Goal: Task Accomplishment & Management: Manage account settings

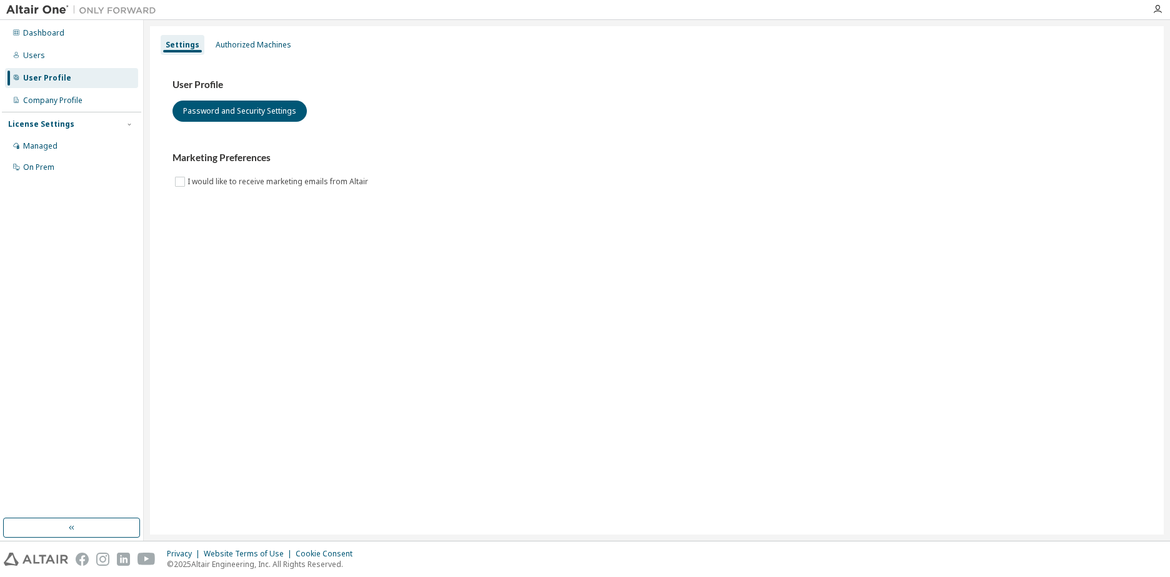
click at [374, 259] on div "Settings Authorized Machines User Profile Password and Security Settings Market…" at bounding box center [657, 280] width 1014 height 509
click at [229, 38] on div "Authorized Machines" at bounding box center [254, 45] width 86 height 20
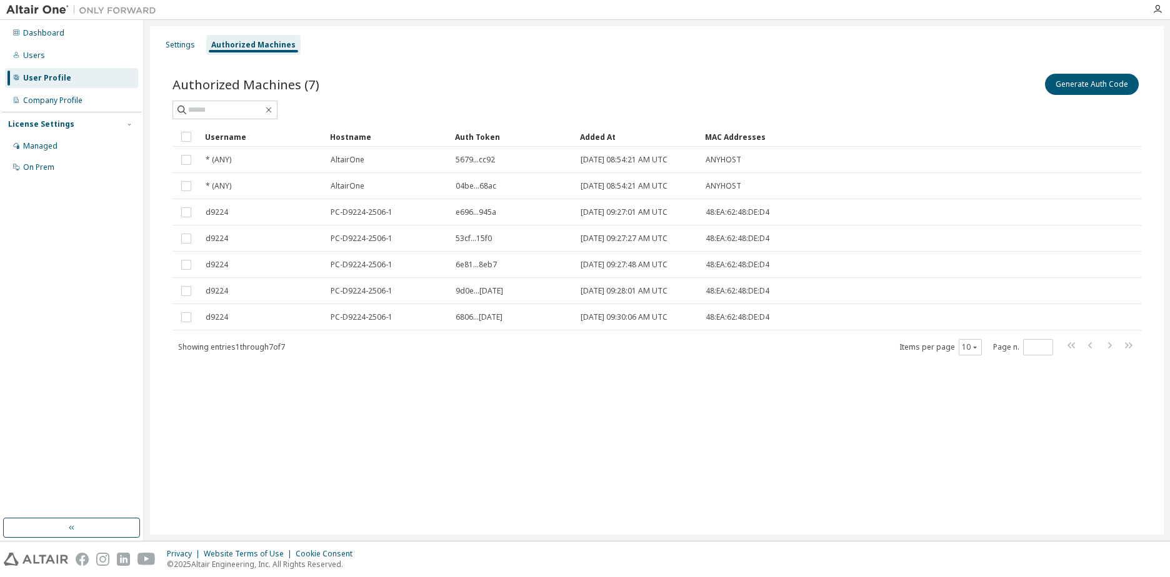
click at [287, 411] on div "Settings Authorized Machines Authorized Machines (7) Generate Auth Code Clear L…" at bounding box center [657, 280] width 1014 height 509
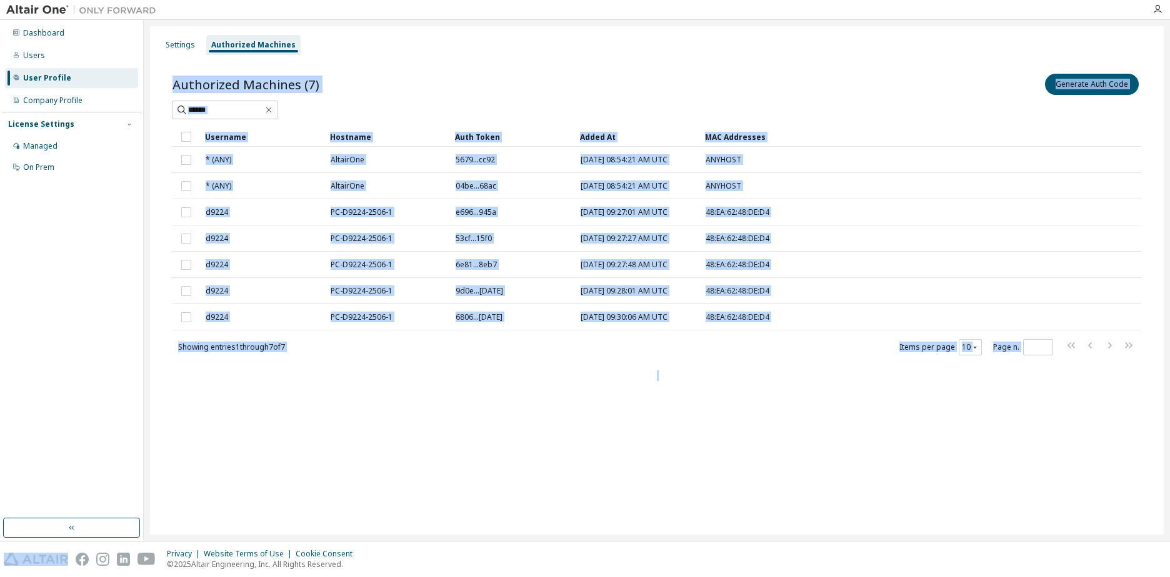
click at [287, 411] on div "Settings Authorized Machines Authorized Machines (7) Generate Auth Code Clear L…" at bounding box center [657, 280] width 1014 height 509
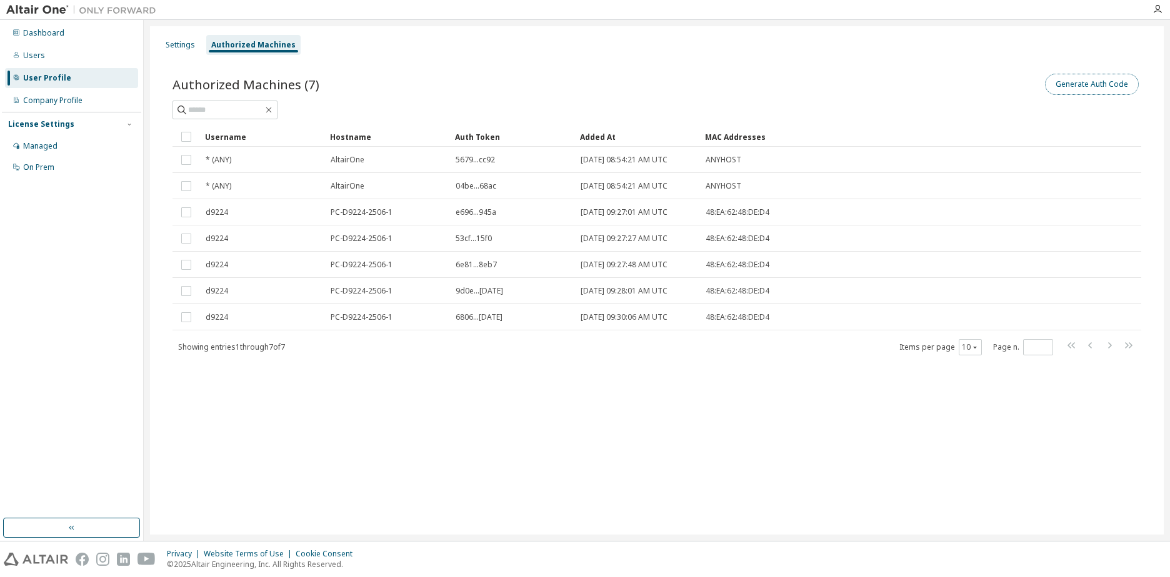
click at [1094, 83] on button "Generate Auth Code" at bounding box center [1092, 84] width 94 height 21
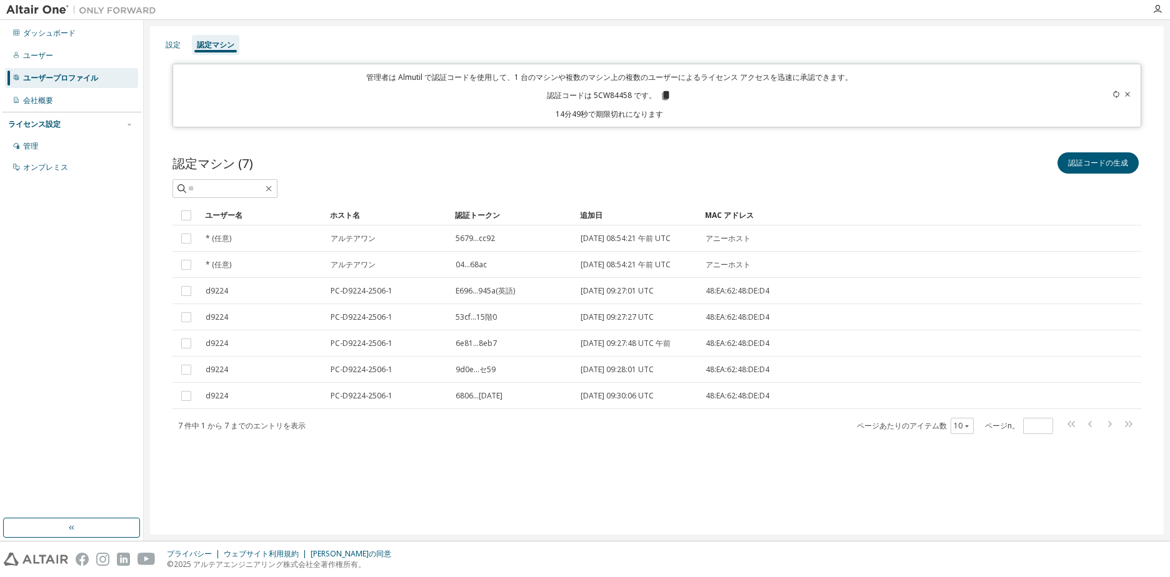
click at [1127, 96] on icon at bounding box center [1127, 94] width 7 height 7
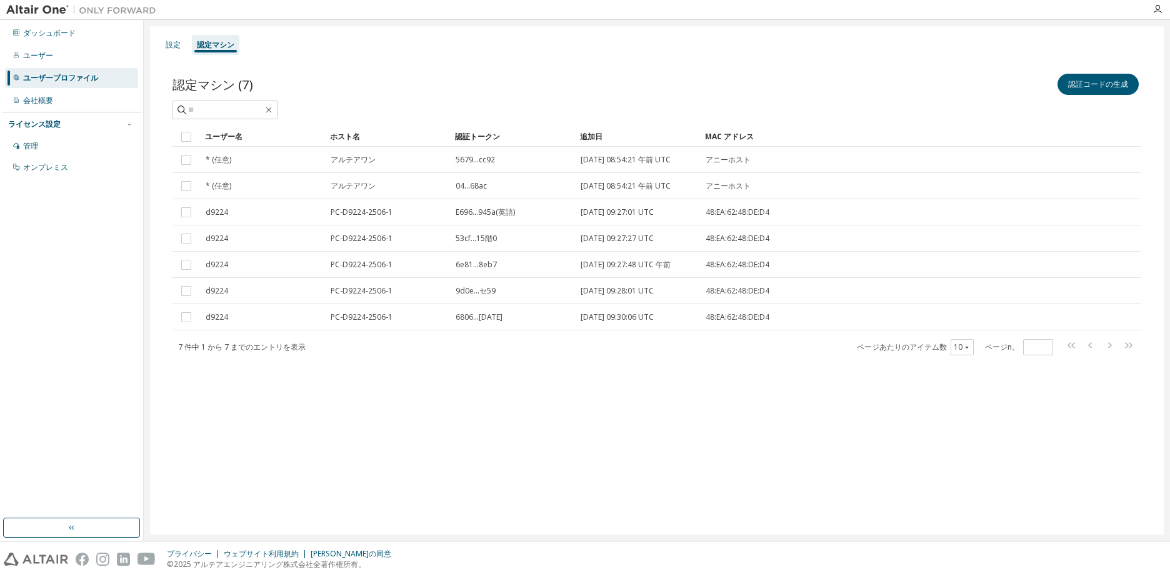
click at [488, 484] on div "設定 認定マシン 認定マシン (7) 認証コードの生成 Clear Load Save Save As Field Operator Value Select…" at bounding box center [657, 280] width 1014 height 509
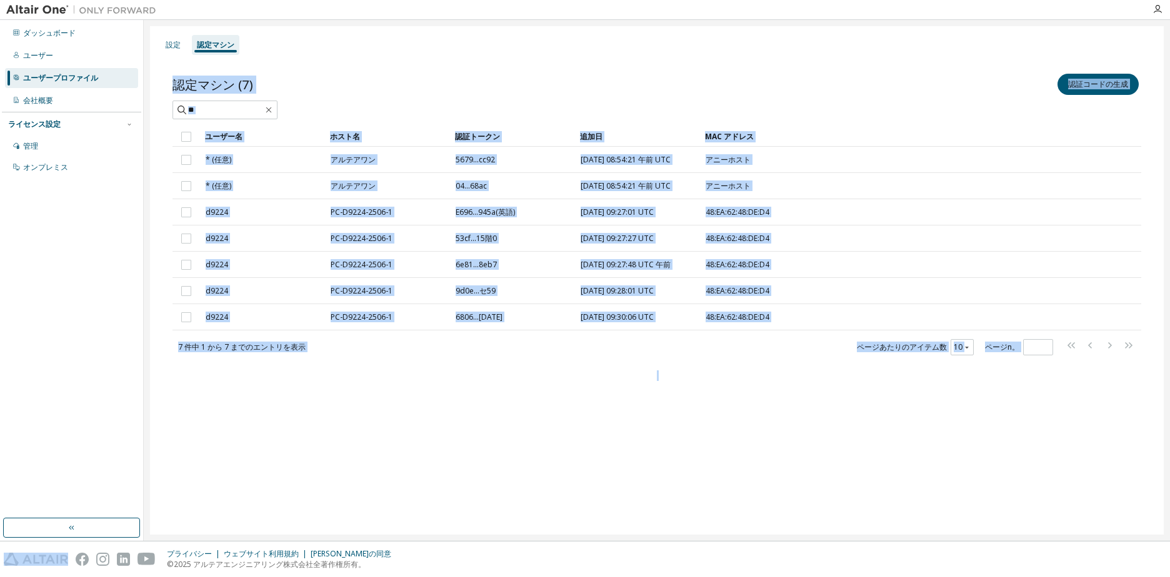
click at [488, 484] on div "設定 認定マシン 認定マシン (7) 認証コードの生成 Clear Load Save Save As Field Operator Value Select…" at bounding box center [657, 280] width 1014 height 509
click at [479, 476] on div "設定 認定マシン 認定マシン (7) 認証コードの生成 Clear Load Save Save As Field Operator Value Select…" at bounding box center [657, 280] width 1014 height 509
click at [399, 406] on div "設定 認定マシン 認定マシン (7) 認証コードの生成 Clear Load Save Save As Field Operator Value Select…" at bounding box center [657, 280] width 1014 height 509
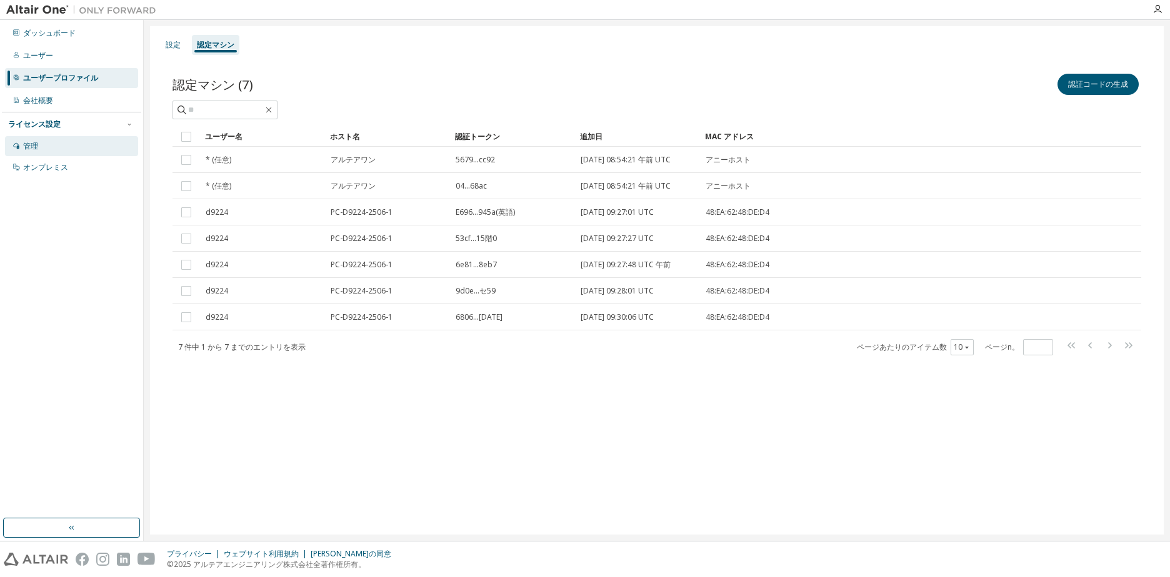
click at [34, 144] on div "管理" at bounding box center [30, 146] width 15 height 10
